Goal: Task Accomplishment & Management: Complete application form

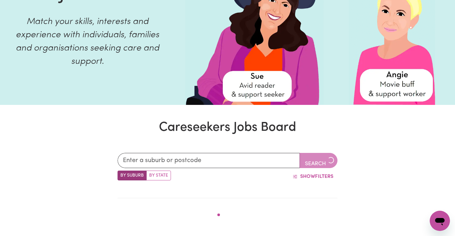
scroll to position [92, 0]
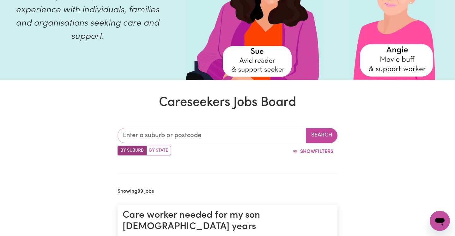
click at [222, 137] on input "text" at bounding box center [212, 135] width 189 height 15
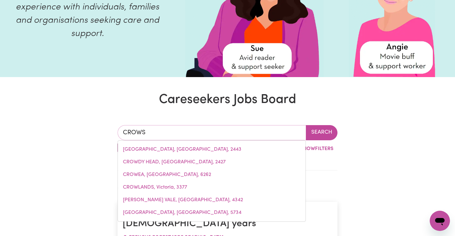
type input "CROWS N"
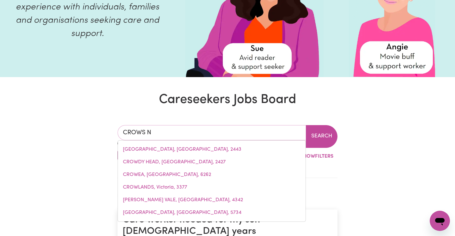
type input "[GEOGRAPHIC_DATA], [GEOGRAPHIC_DATA], 2065"
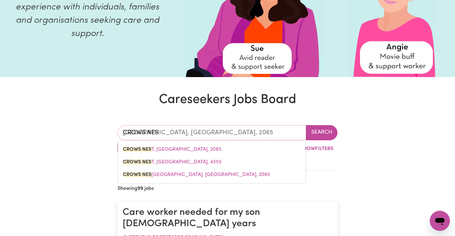
type input "CROWS NEST"
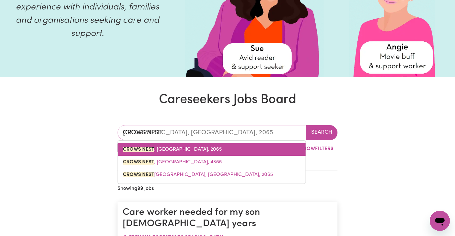
click at [210, 153] on link "[GEOGRAPHIC_DATA] , [GEOGRAPHIC_DATA], 2065" at bounding box center [212, 149] width 188 height 13
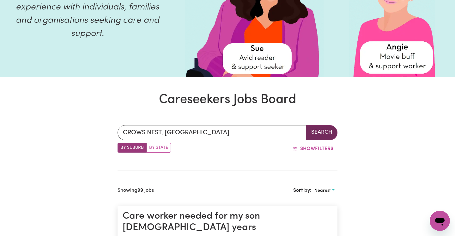
click at [318, 128] on button "Search" at bounding box center [322, 132] width 32 height 15
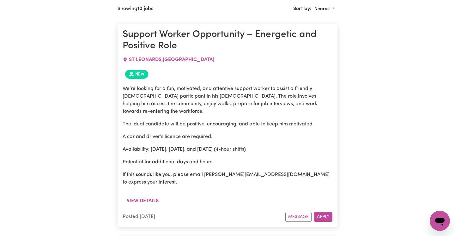
scroll to position [277, 0]
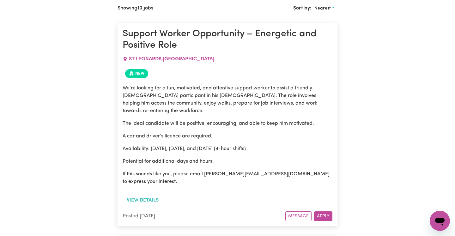
click at [148, 194] on button "View details" at bounding box center [143, 200] width 40 height 12
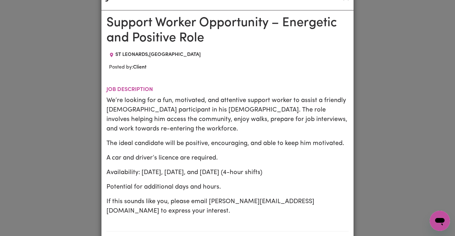
scroll to position [0, 0]
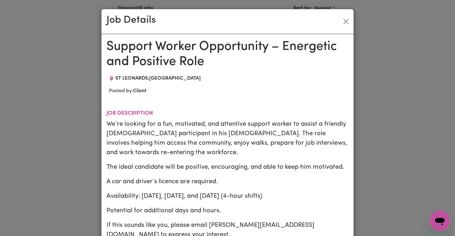
click at [375, 125] on div "Job Details Support Worker Opportunity – Energetic and Positive Role ST LEONARD…" at bounding box center [227, 118] width 455 height 236
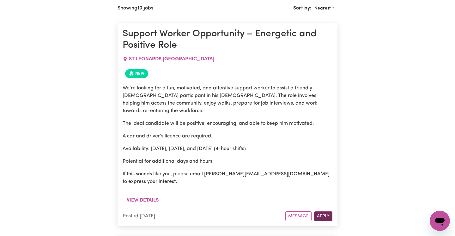
click at [329, 211] on button "Apply" at bounding box center [323, 216] width 18 height 10
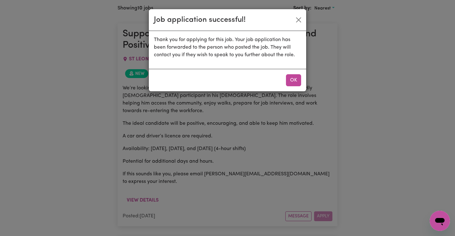
click at [289, 81] on button "OK" at bounding box center [293, 80] width 15 height 12
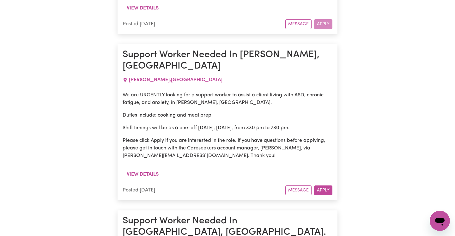
scroll to position [470, 0]
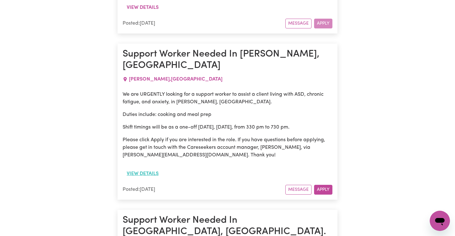
click at [150, 168] on button "View details" at bounding box center [143, 174] width 40 height 12
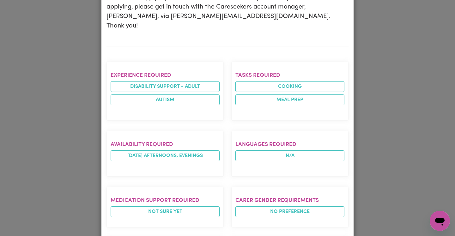
scroll to position [297, 0]
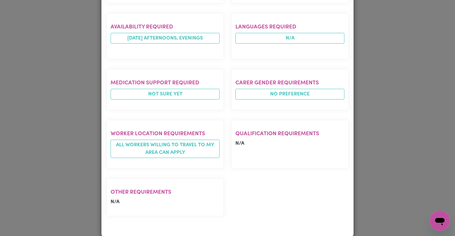
click at [405, 150] on div "Job Details Support Worker Needed In [PERSON_NAME], [GEOGRAPHIC_DATA] [PERSON_N…" at bounding box center [227, 118] width 455 height 236
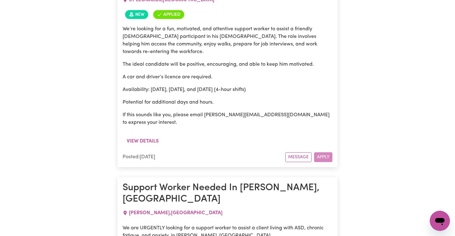
scroll to position [329, 0]
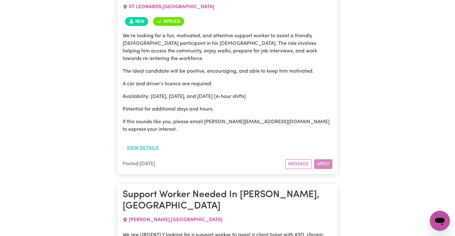
click at [140, 142] on button "View details" at bounding box center [143, 148] width 40 height 12
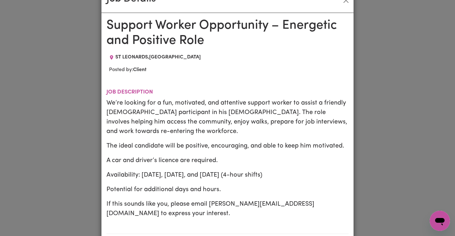
scroll to position [22, 0]
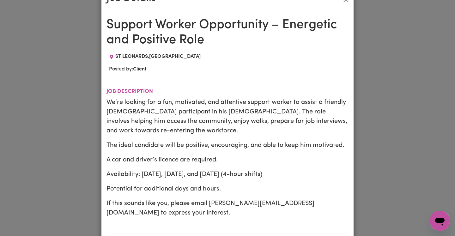
click at [382, 95] on div "Job Details Support Worker Opportunity – Energetic and Positive Role ST LEONARD…" at bounding box center [227, 118] width 455 height 236
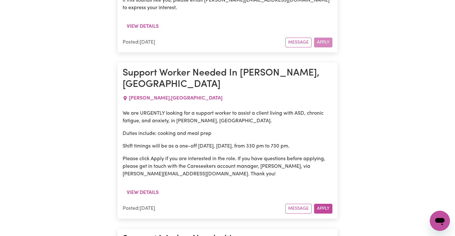
scroll to position [528, 0]
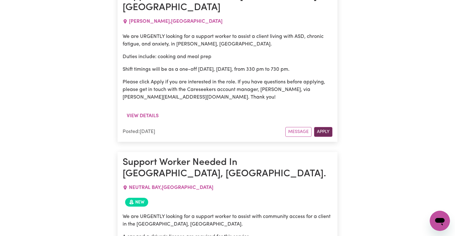
click at [320, 127] on button "Apply" at bounding box center [323, 132] width 18 height 10
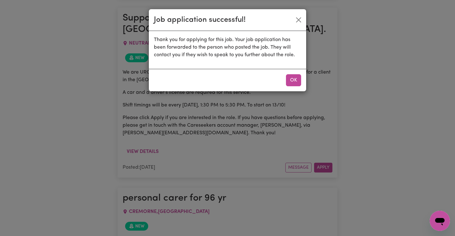
scroll to position [687, 0]
click at [293, 77] on button "OK" at bounding box center [293, 80] width 15 height 12
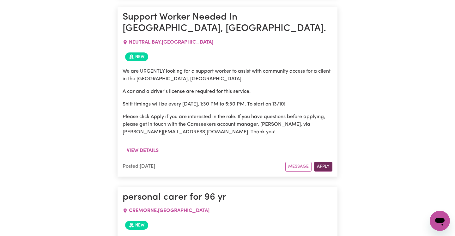
click at [327, 162] on button "Apply" at bounding box center [323, 167] width 18 height 10
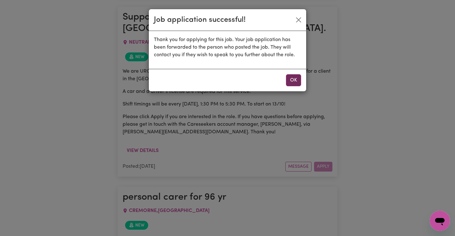
click at [290, 82] on button "OK" at bounding box center [293, 80] width 15 height 12
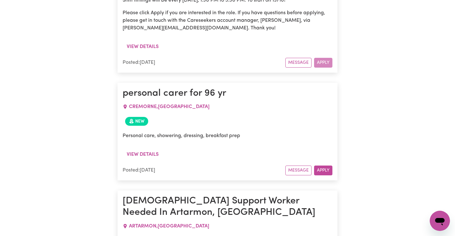
scroll to position [846, 0]
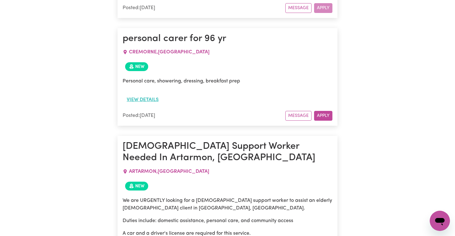
click at [149, 94] on button "View details" at bounding box center [143, 100] width 40 height 12
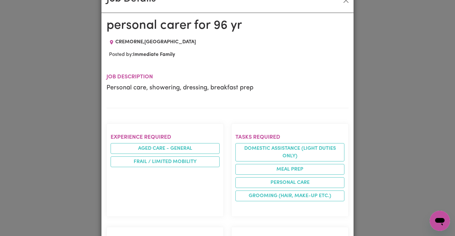
scroll to position [24, 0]
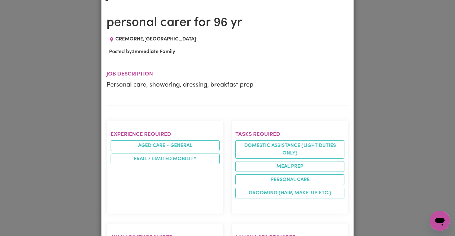
click at [382, 95] on div "Job Details personal carer for 96 yr CREMORNE , [GEOGRAPHIC_DATA] Posted by: Im…" at bounding box center [227, 118] width 455 height 236
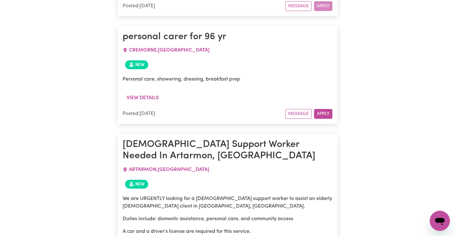
scroll to position [846, 0]
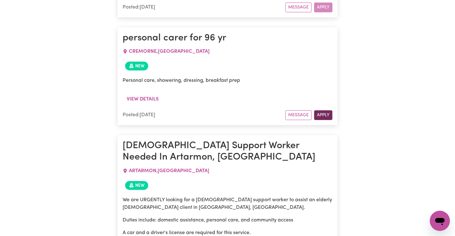
click at [319, 110] on button "Apply" at bounding box center [323, 115] width 18 height 10
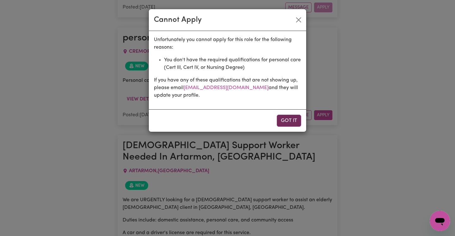
click at [283, 122] on button "Got it" at bounding box center [289, 121] width 24 height 12
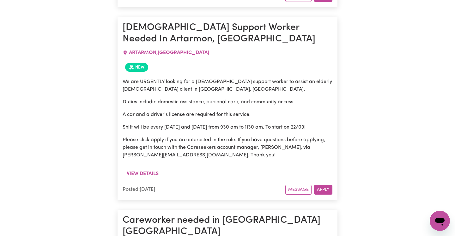
scroll to position [960, 0]
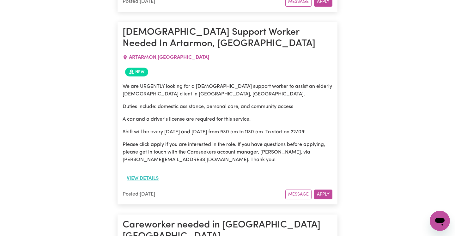
click at [146, 173] on button "View details" at bounding box center [143, 179] width 40 height 12
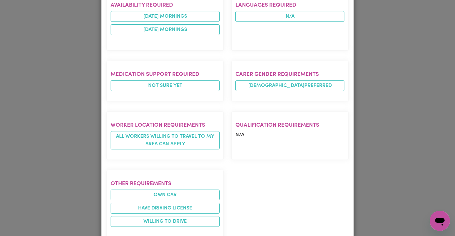
scroll to position [381, 0]
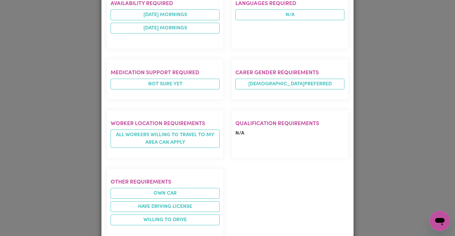
click at [380, 174] on div "Job Details [DEMOGRAPHIC_DATA] Support Worker Needed In Artarmon, [GEOGRAPHIC_D…" at bounding box center [227, 118] width 455 height 236
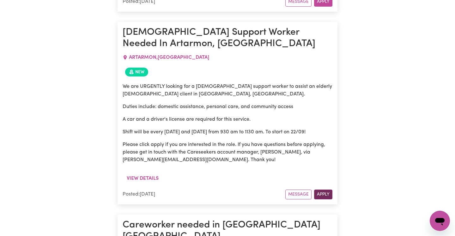
click at [324, 190] on button "Apply" at bounding box center [323, 195] width 18 height 10
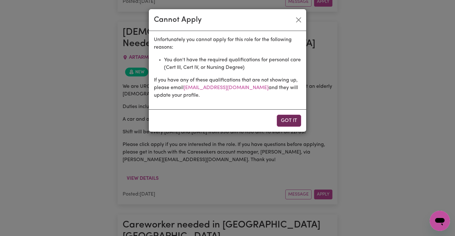
click at [288, 118] on button "Got it" at bounding box center [289, 121] width 24 height 12
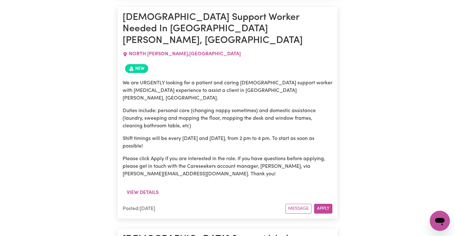
scroll to position [1405, 0]
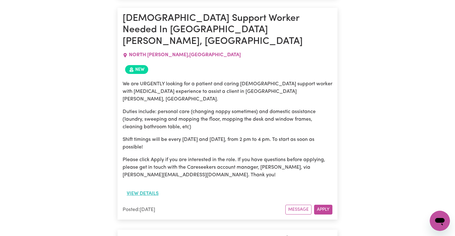
click at [149, 188] on button "View details" at bounding box center [143, 194] width 40 height 12
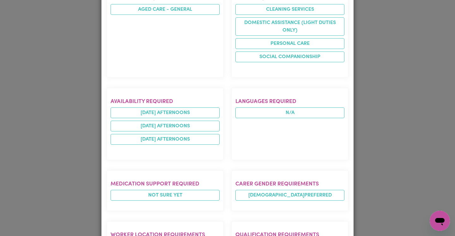
scroll to position [386, 0]
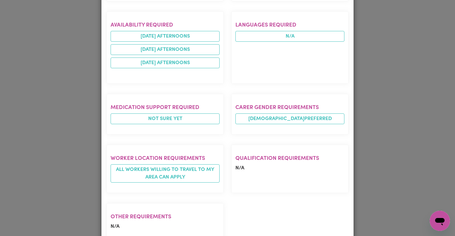
click at [400, 171] on div "Job Details [DEMOGRAPHIC_DATA] Support Worker Needed In [GEOGRAPHIC_DATA][PERSO…" at bounding box center [227, 118] width 455 height 236
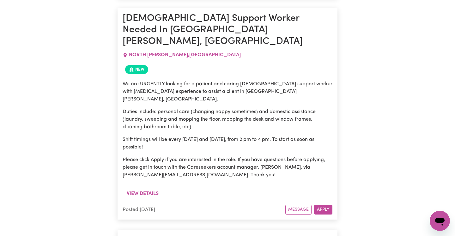
scroll to position [0, 0]
click at [326, 188] on div "View details" at bounding box center [228, 196] width 210 height 17
click at [327, 205] on button "Apply" at bounding box center [323, 210] width 18 height 10
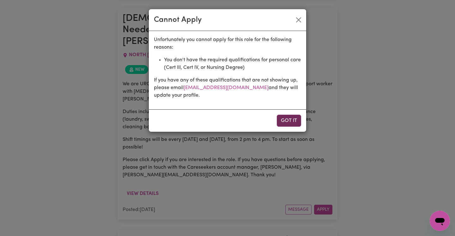
click at [283, 120] on button "Got it" at bounding box center [289, 121] width 24 height 12
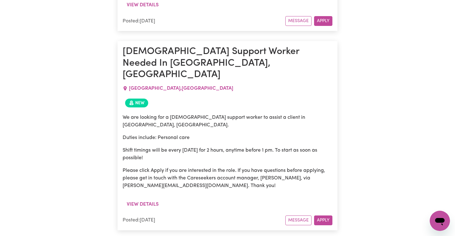
scroll to position [1595, 0]
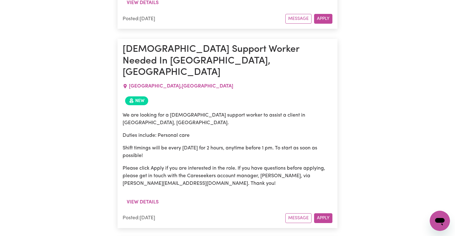
click at [320, 213] on button "Apply" at bounding box center [323, 218] width 18 height 10
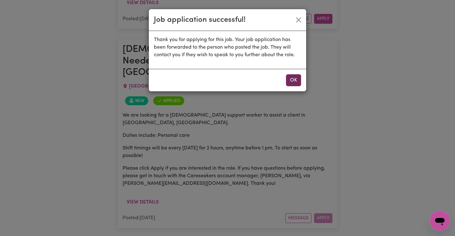
click at [295, 75] on button "OK" at bounding box center [293, 80] width 15 height 12
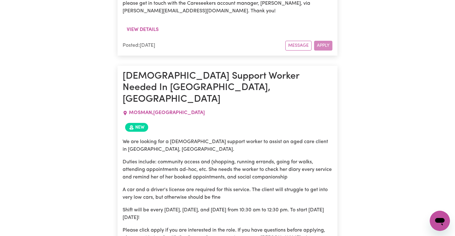
scroll to position [1783, 0]
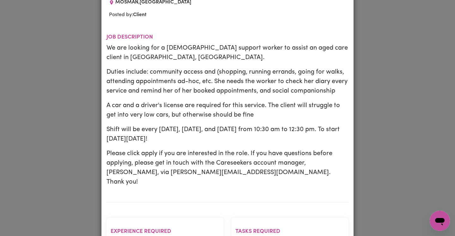
scroll to position [92, 0]
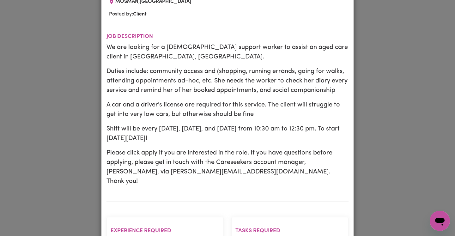
click at [357, 131] on div "Job Details [DEMOGRAPHIC_DATA] Support Worker Needed In [GEOGRAPHIC_DATA], [GEO…" at bounding box center [227, 118] width 455 height 236
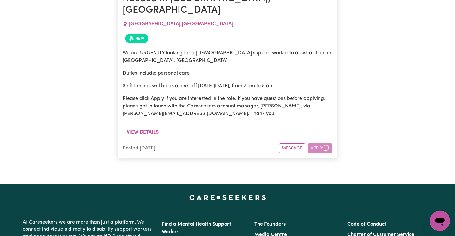
scroll to position [1952, 0]
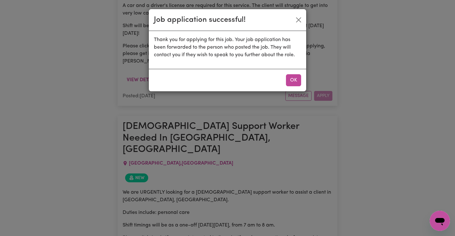
click at [284, 77] on div "OK" at bounding box center [227, 80] width 157 height 22
click at [299, 81] on button "OK" at bounding box center [293, 80] width 15 height 12
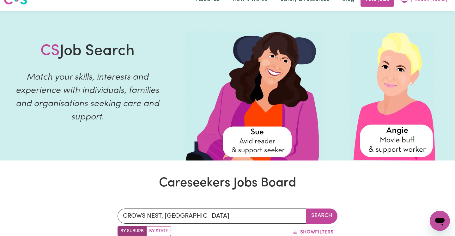
scroll to position [0, 0]
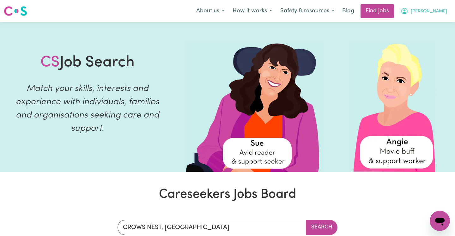
click at [434, 12] on span "[PERSON_NAME]" at bounding box center [429, 11] width 36 height 7
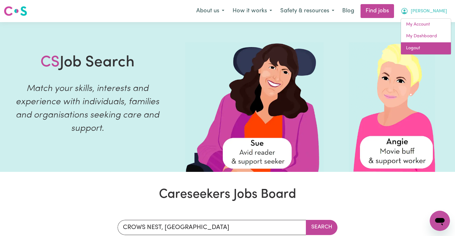
click at [414, 45] on link "Logout" at bounding box center [426, 48] width 50 height 12
